Goal: Information Seeking & Learning: Learn about a topic

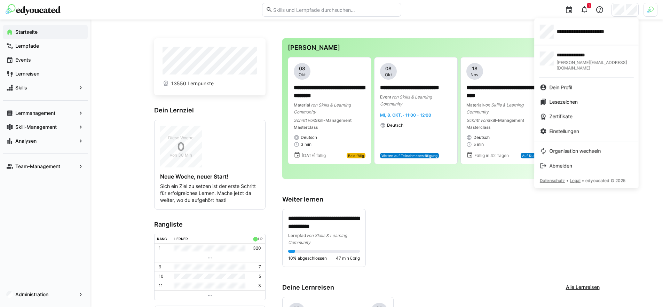
click at [469, 32] on div at bounding box center [331, 153] width 663 height 307
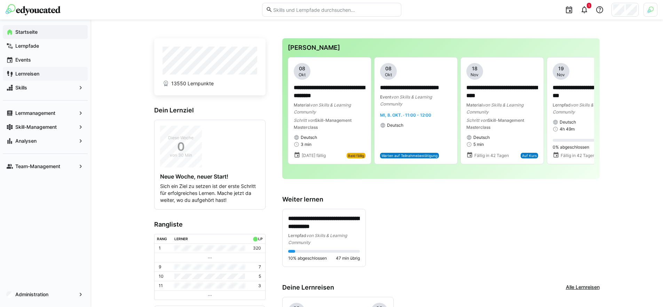
click at [0, 0] on app-navigation-label "Lernreisen" at bounding box center [0, 0] width 0 height 0
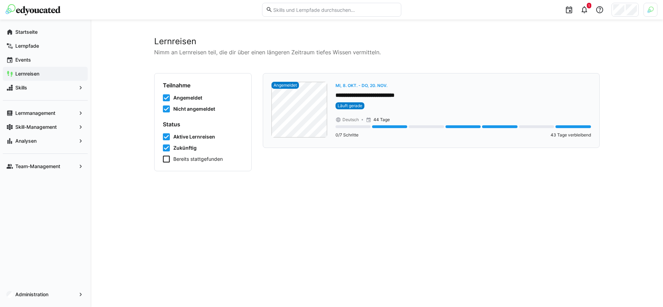
click at [430, 107] on eds-badge "Läuft gerade" at bounding box center [462, 105] width 255 height 7
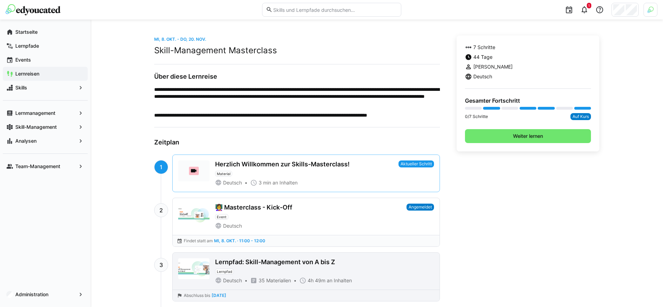
scroll to position [160, 0]
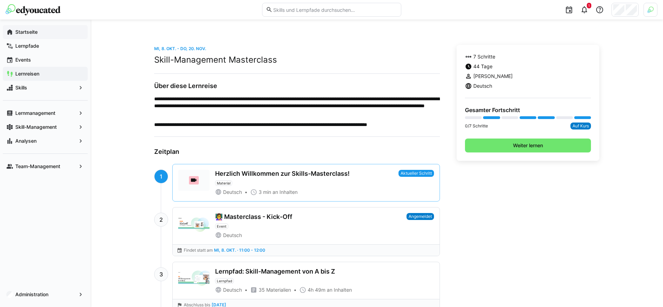
click at [42, 32] on span "Startseite" at bounding box center [49, 32] width 70 height 7
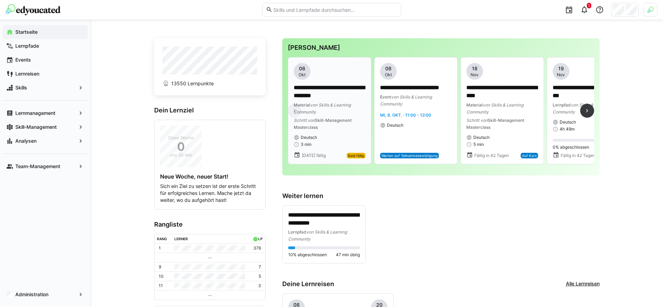
click at [331, 97] on p "**********" at bounding box center [330, 92] width 72 height 16
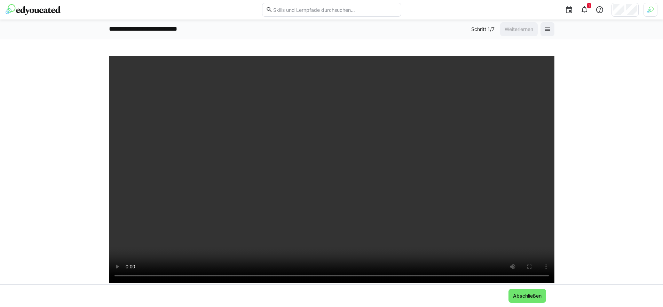
scroll to position [61, 0]
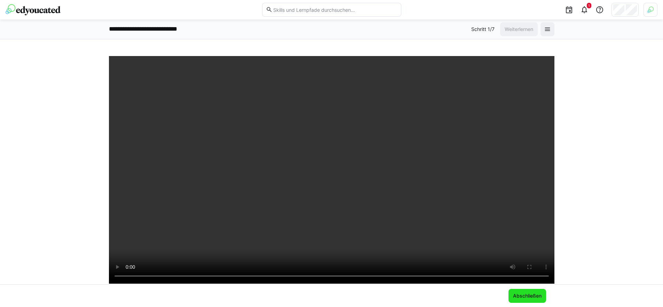
click at [532, 295] on span "Abschließen" at bounding box center [527, 295] width 31 height 7
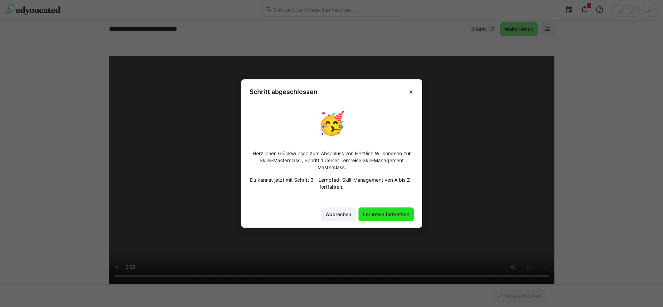
click at [395, 215] on span "Lernreise fortsetzen" at bounding box center [386, 214] width 48 height 7
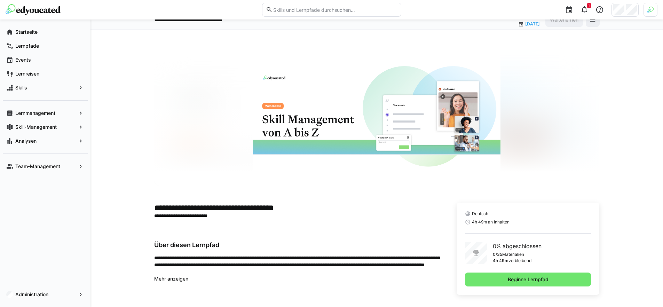
scroll to position [14, 0]
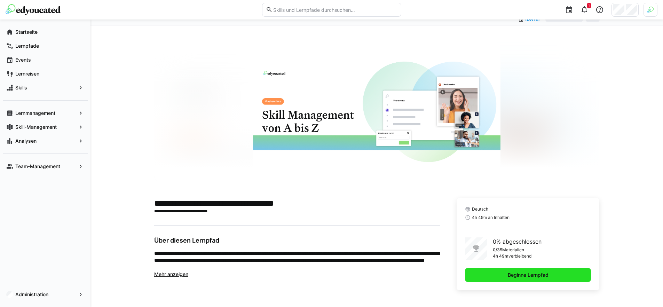
click at [558, 278] on span "Beginne Lernpfad" at bounding box center [528, 275] width 126 height 14
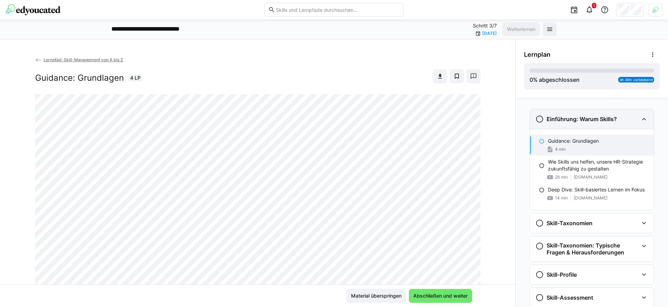
click at [568, 117] on h3 "Einführung: Warum Skills?" at bounding box center [581, 118] width 70 height 7
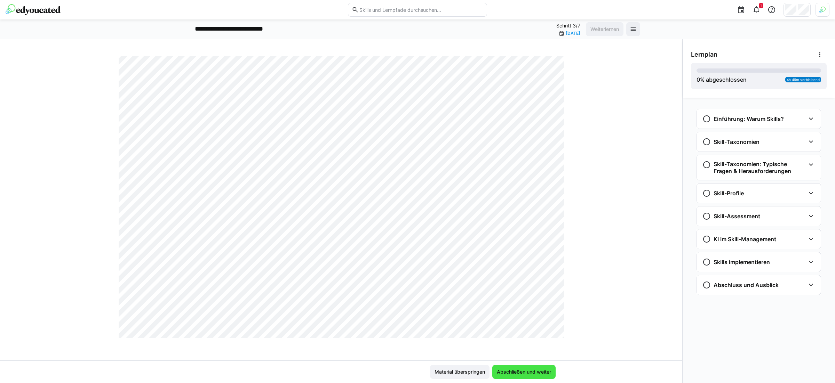
scroll to position [365, 0]
click at [667, 121] on div "Einführung: Warum Skills?" at bounding box center [753, 119] width 103 height 8
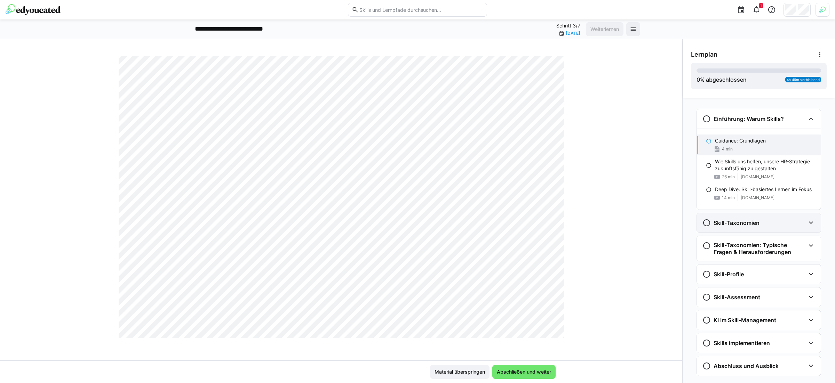
click at [667, 217] on div "Skill-Taxonomien" at bounding box center [759, 222] width 124 height 19
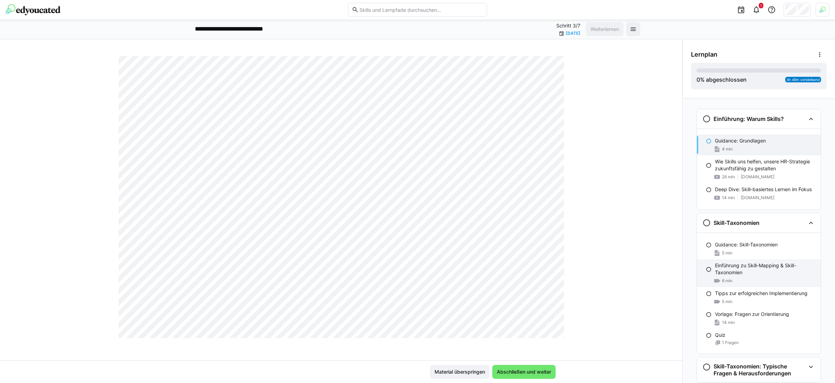
scroll to position [71, 0]
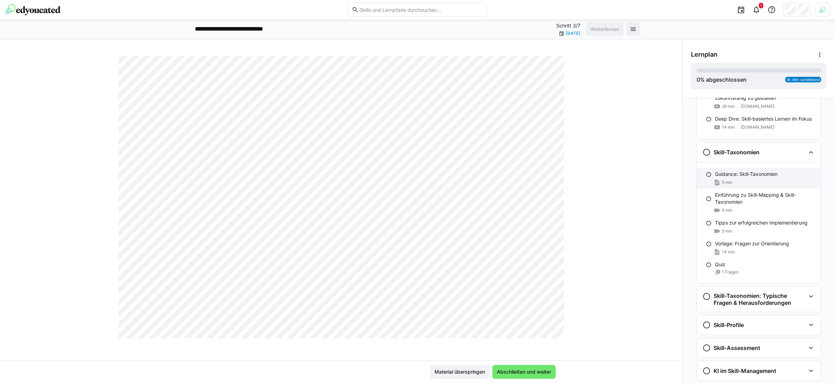
click at [667, 179] on div "5 min" at bounding box center [765, 182] width 100 height 7
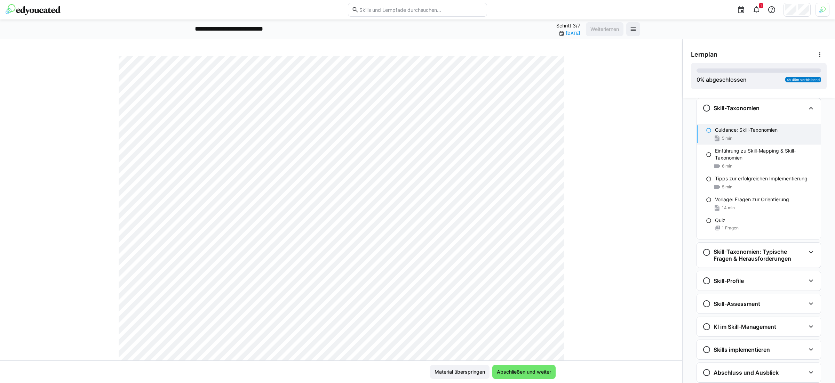
scroll to position [0, 0]
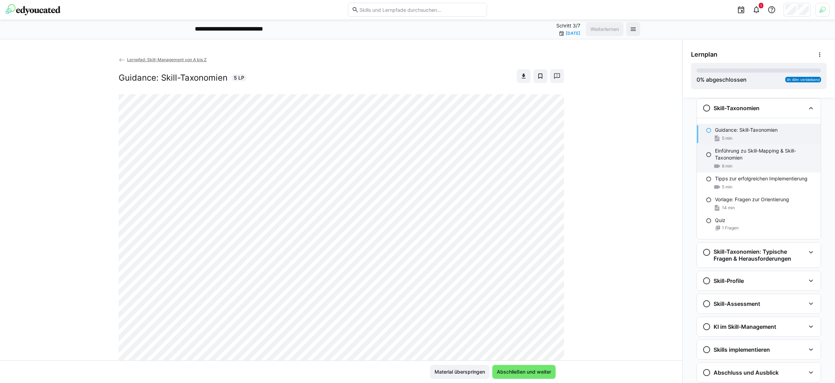
click at [667, 155] on p "Einführung zu Skill-Mapping & Skill-Taxonomien" at bounding box center [765, 154] width 100 height 14
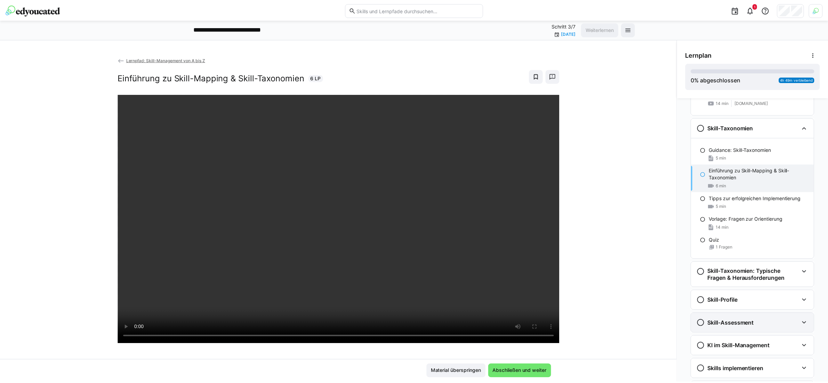
scroll to position [94, 0]
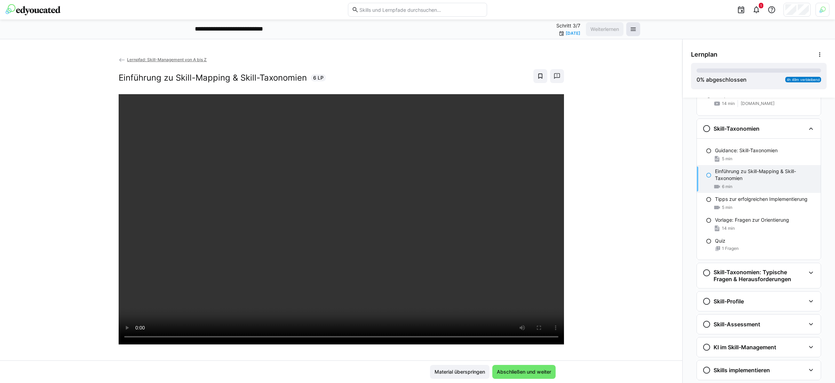
click at [633, 28] on eds-icon at bounding box center [633, 29] width 7 height 7
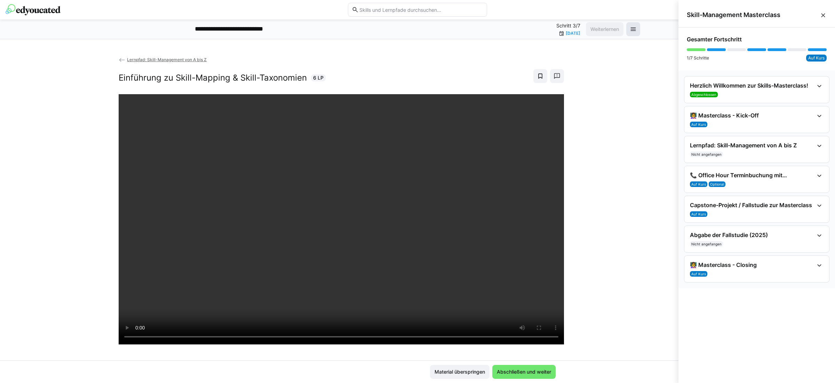
click at [630, 30] on eds-icon at bounding box center [633, 29] width 7 height 7
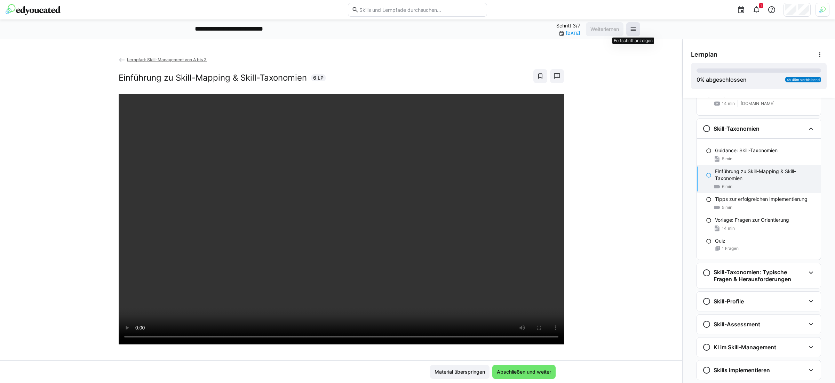
click at [631, 31] on eds-icon at bounding box center [633, 29] width 7 height 7
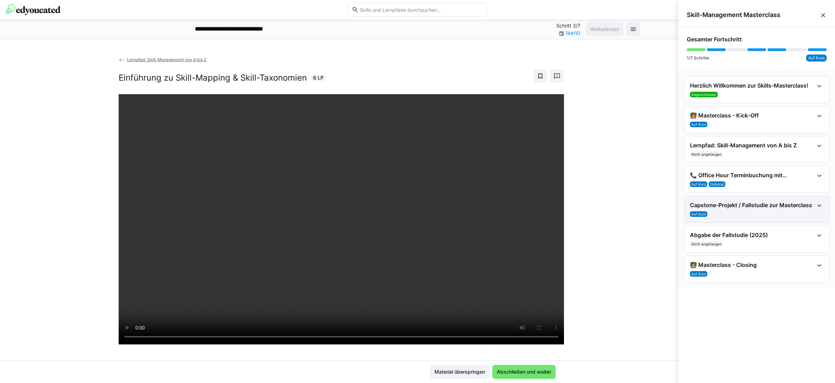
click at [667, 209] on div "Capstone-Projekt / Fallstudie zur Masterclass Auf Kurs" at bounding box center [752, 209] width 124 height 15
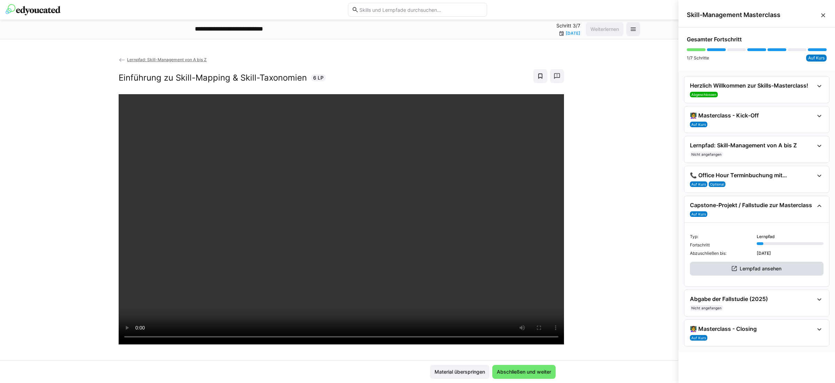
click at [667, 265] on span "Lernpfad ansehen" at bounding box center [760, 268] width 44 height 7
click at [667, 13] on eds-icon at bounding box center [822, 15] width 7 height 7
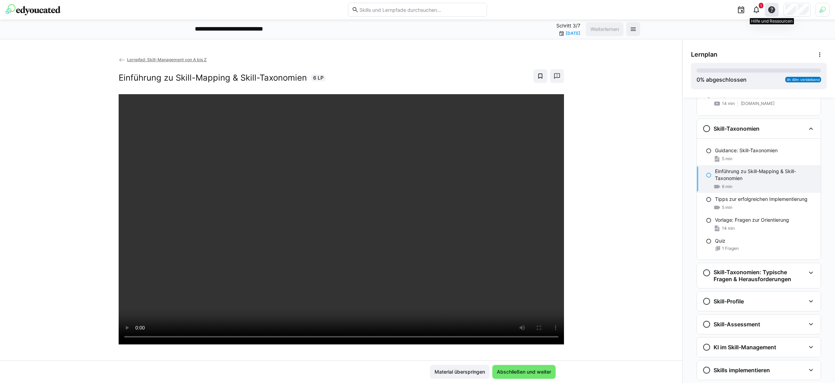
click at [667, 14] on div at bounding box center [772, 10] width 14 height 14
click at [667, 29] on div "Hilfecenter besuchen" at bounding box center [738, 28] width 48 height 7
click at [42, 7] on img at bounding box center [33, 9] width 55 height 11
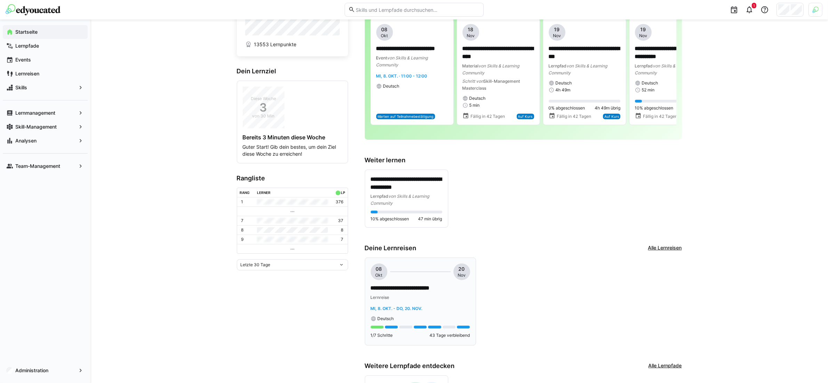
scroll to position [75, 0]
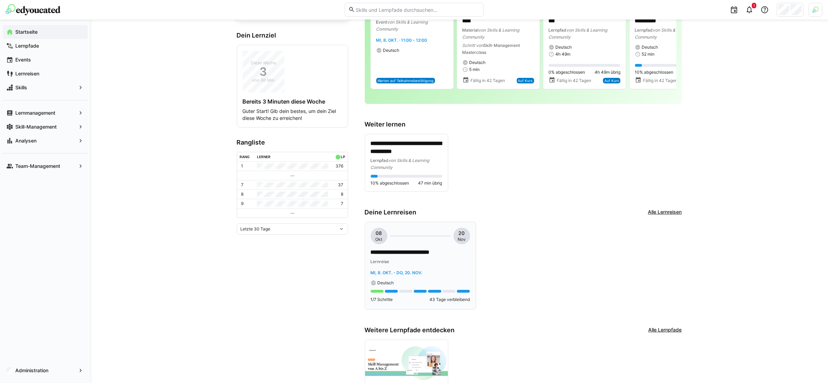
click at [430, 260] on div "Lernreise" at bounding box center [420, 261] width 99 height 7
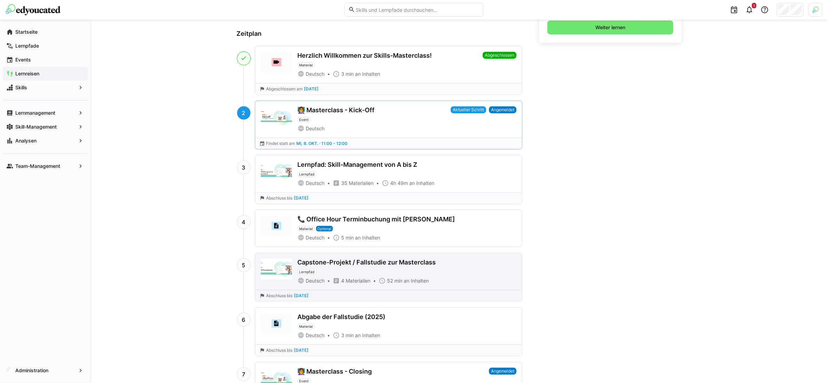
scroll to position [281, 0]
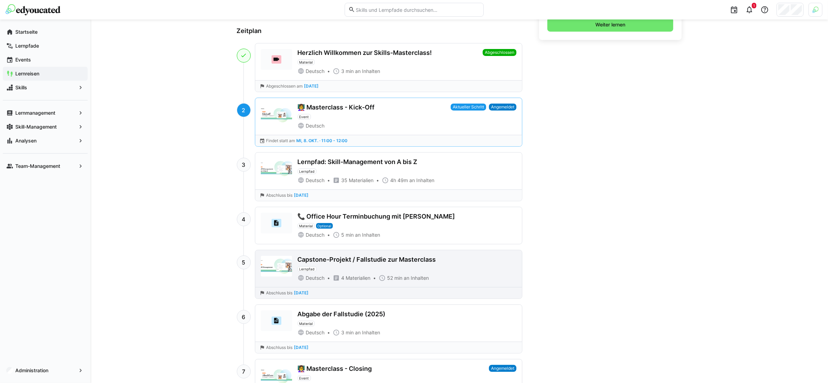
click at [373, 265] on div "Capstone-Projekt / Fallstudie zur Masterclass Lernpfad" at bounding box center [407, 264] width 219 height 16
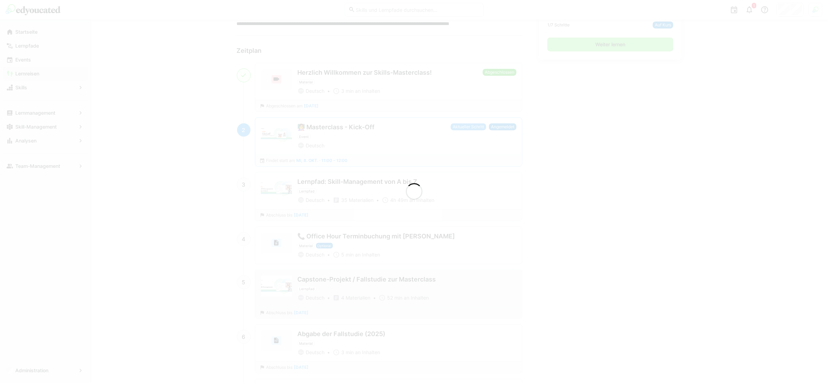
scroll to position [301, 0]
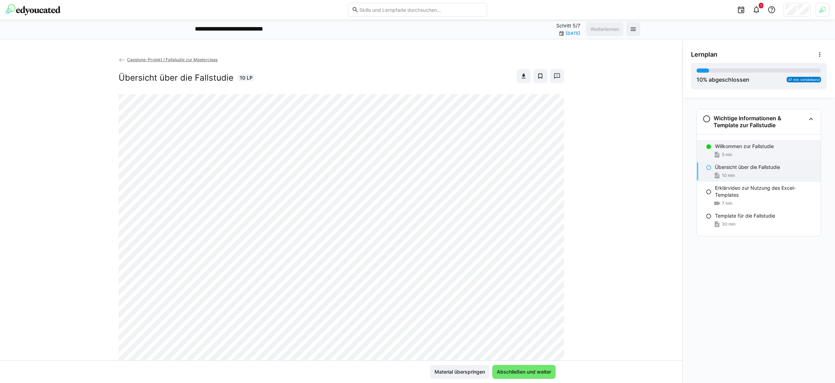
click at [667, 149] on p "Willkommen zur Fallstudie" at bounding box center [744, 146] width 59 height 7
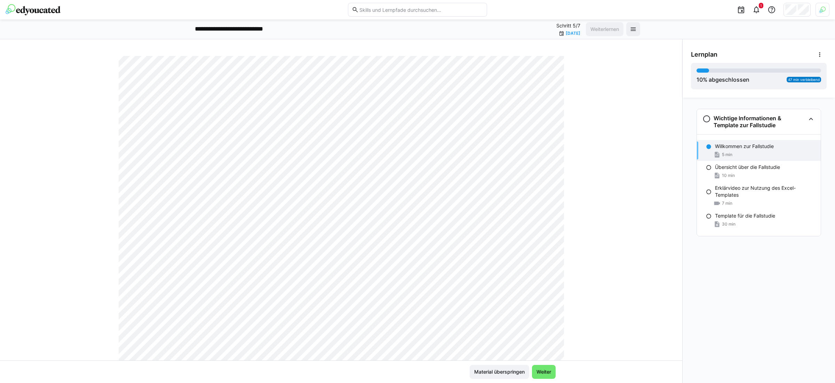
scroll to position [78, 0]
click at [667, 217] on p "Template für die Fallstudie" at bounding box center [745, 216] width 60 height 7
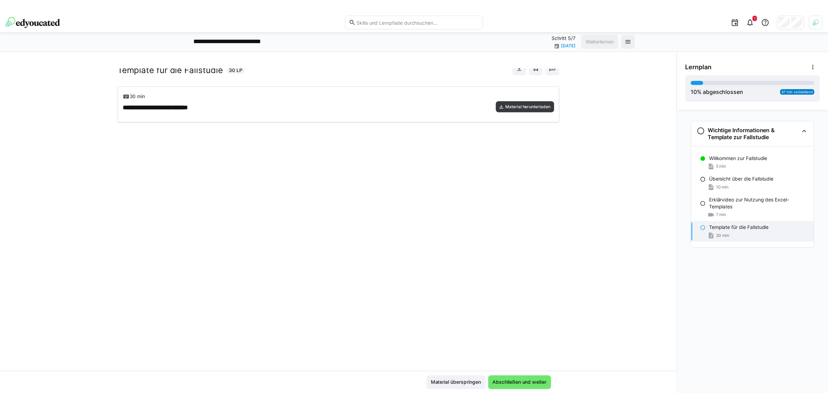
scroll to position [0, 0]
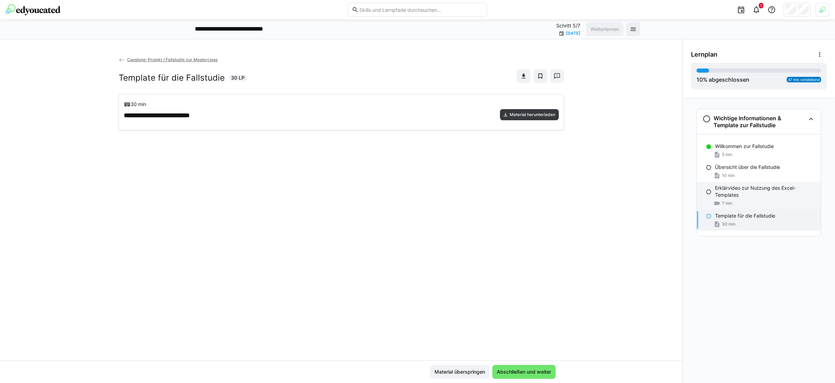
click at [667, 196] on p "Erklärvideo zur Nutzung des Excel-Templates" at bounding box center [765, 192] width 100 height 14
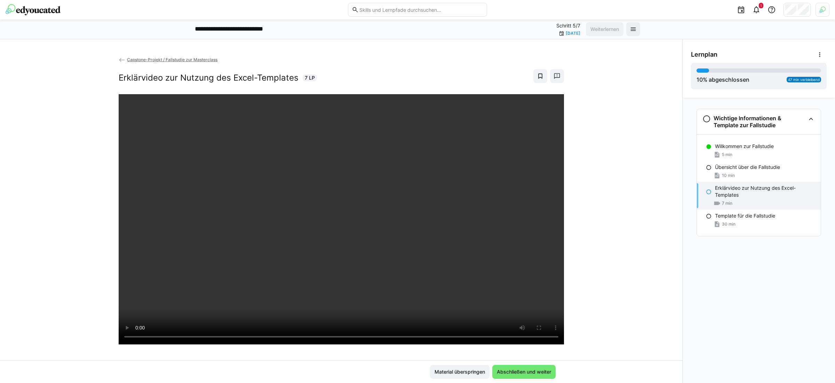
click at [50, 14] on img at bounding box center [33, 9] width 55 height 11
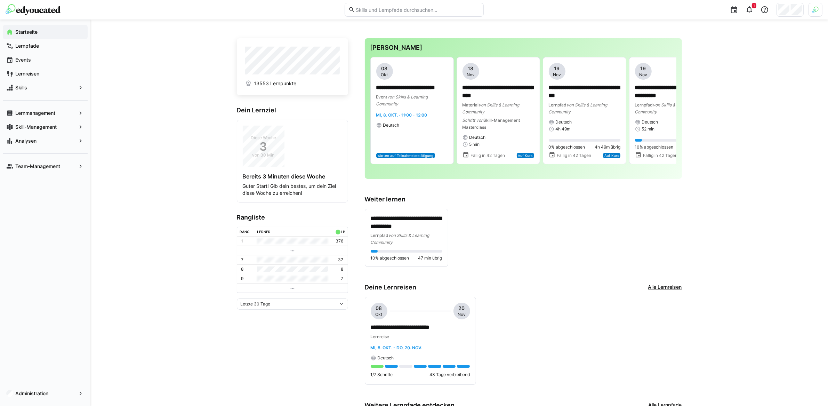
click at [525, 238] on div "**********" at bounding box center [523, 238] width 317 height 58
click at [189, 194] on div "**********" at bounding box center [459, 286] width 738 height 534
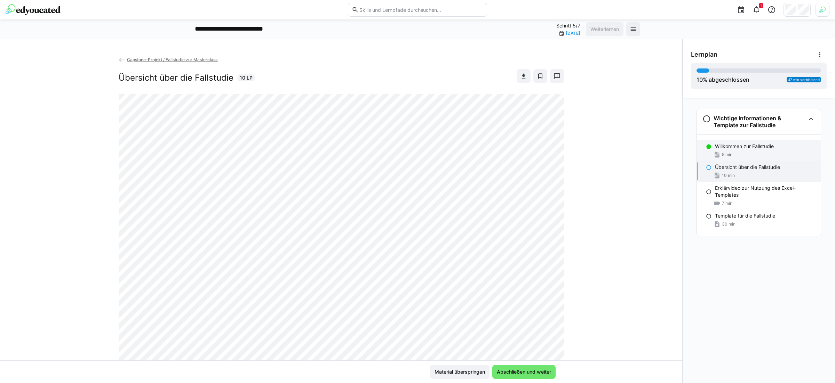
click at [752, 147] on p "Willkommen zur Fallstudie" at bounding box center [744, 146] width 59 height 7
click at [778, 173] on div "10 min" at bounding box center [765, 175] width 100 height 7
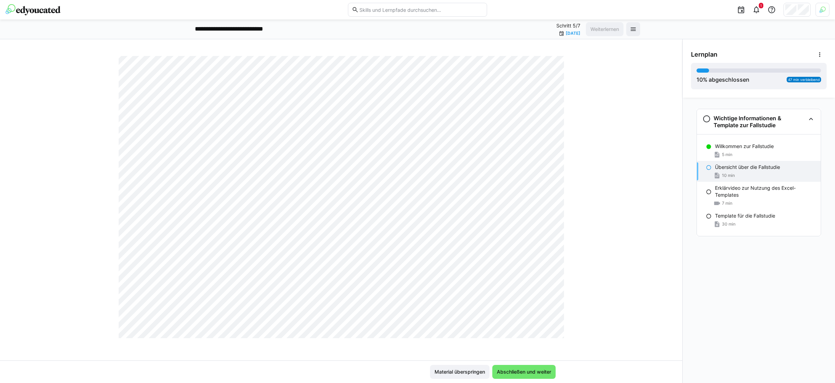
scroll to position [998, 0]
click at [760, 218] on p "Template für die Fallstudie" at bounding box center [745, 216] width 60 height 7
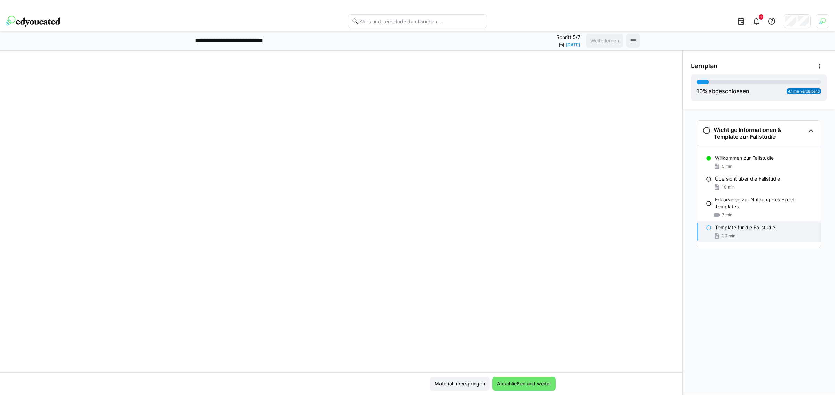
scroll to position [0, 0]
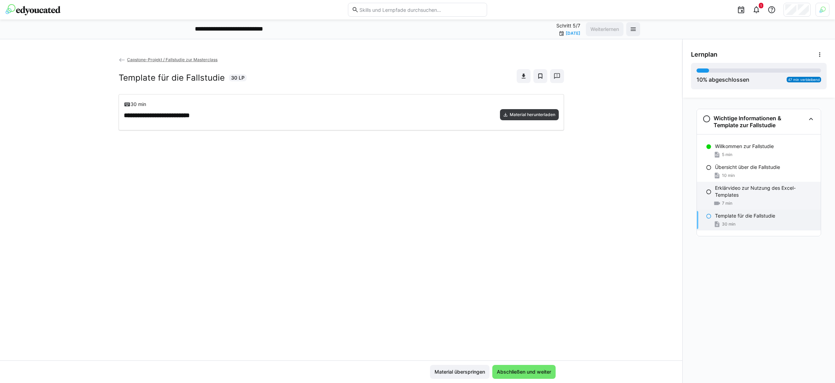
click at [755, 197] on p "Erklärvideo zur Nutzung des Excel-Templates" at bounding box center [765, 192] width 100 height 14
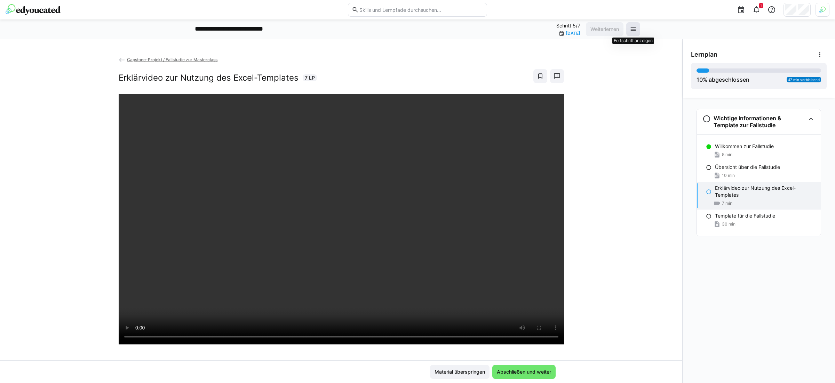
click at [630, 31] on eds-icon at bounding box center [633, 29] width 7 height 7
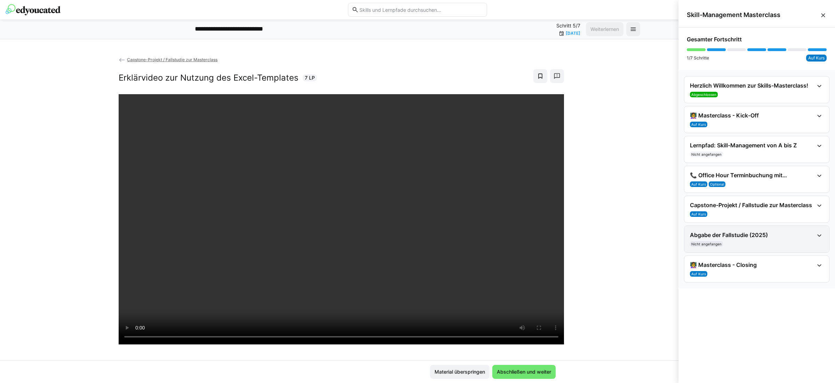
click at [792, 232] on h4 "Abgabe der Fallstudie (2025)" at bounding box center [752, 235] width 124 height 7
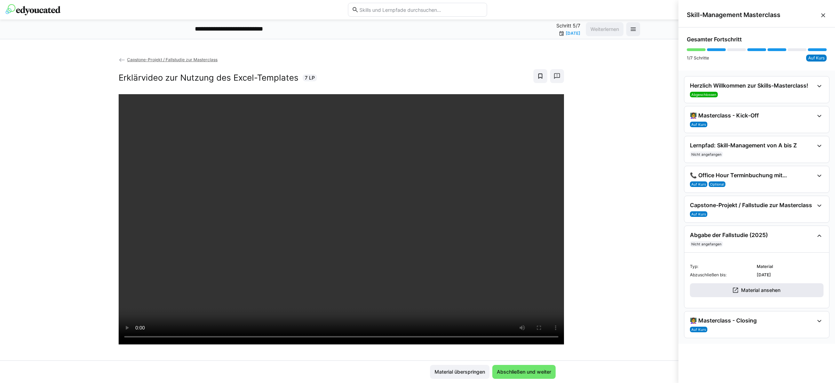
click at [765, 288] on span "Material ansehen" at bounding box center [760, 290] width 41 height 7
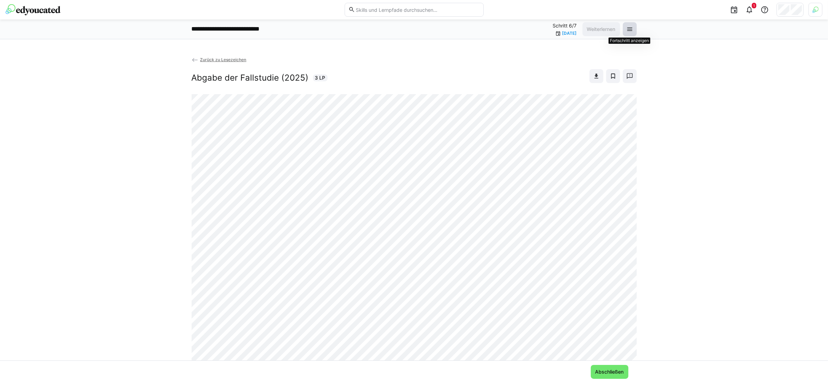
click at [630, 32] on eds-icon at bounding box center [629, 29] width 7 height 7
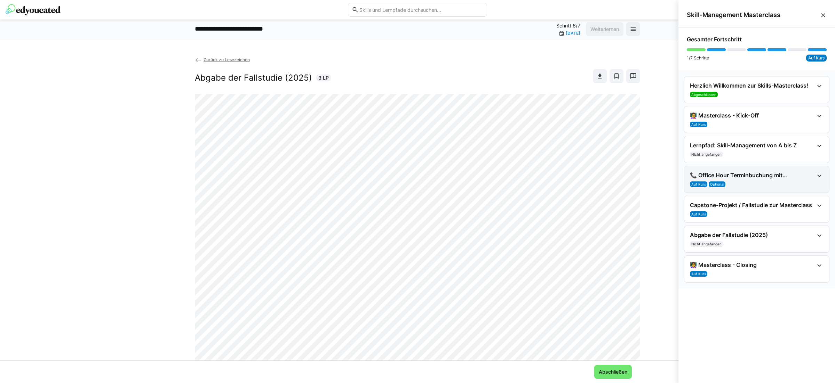
click at [734, 184] on div "Auf Kurs Optional" at bounding box center [752, 185] width 124 height 6
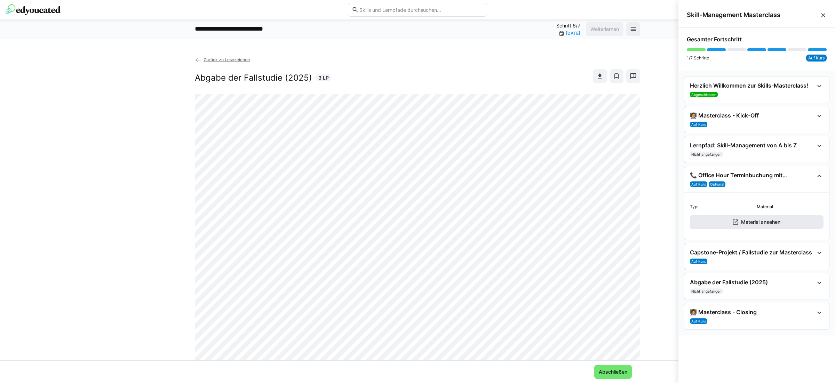
click at [775, 219] on span "Material ansehen" at bounding box center [760, 222] width 41 height 7
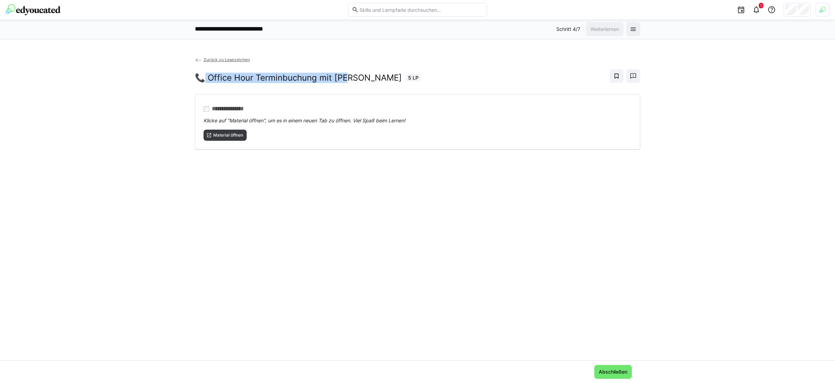
drag, startPoint x: 204, startPoint y: 77, endPoint x: 345, endPoint y: 79, distance: 141.6
click at [345, 79] on h2 "📞 Office Hour Terminbuchung mit [PERSON_NAME]" at bounding box center [298, 78] width 207 height 10
click at [302, 79] on h2 "📞 Office Hour Terminbuchung mit [PERSON_NAME]" at bounding box center [298, 78] width 207 height 10
drag, startPoint x: 205, startPoint y: 75, endPoint x: 369, endPoint y: 81, distance: 163.9
click at [369, 81] on div "📞 Office Hour Terminbuchung mit Marius 5 LP" at bounding box center [308, 78] width 226 height 10
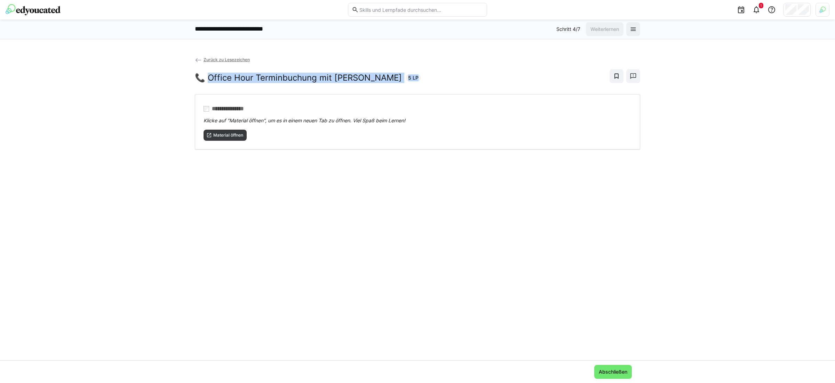
click at [323, 76] on h2 "📞 Office Hour Terminbuchung mit [PERSON_NAME]" at bounding box center [298, 78] width 207 height 10
click at [224, 134] on span "Material öffnen" at bounding box center [228, 136] width 31 height 6
